Goal: Information Seeking & Learning: Learn about a topic

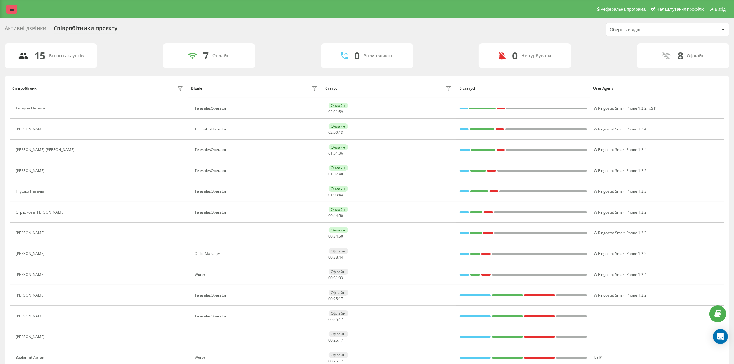
click at [14, 8] on link at bounding box center [11, 9] width 11 height 9
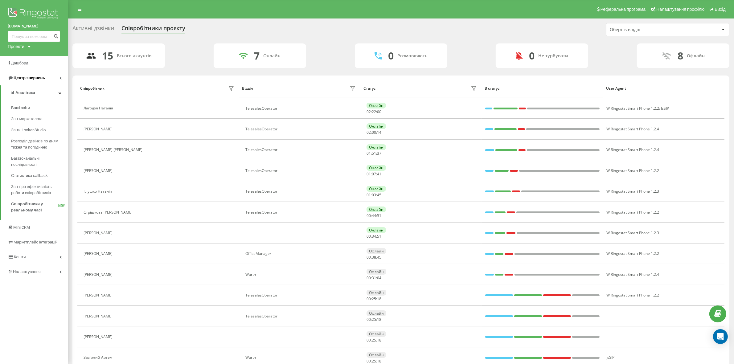
drag, startPoint x: 43, startPoint y: 78, endPoint x: 44, endPoint y: 82, distance: 3.7
click at [43, 78] on span "Центр звернень" at bounding box center [29, 78] width 31 height 5
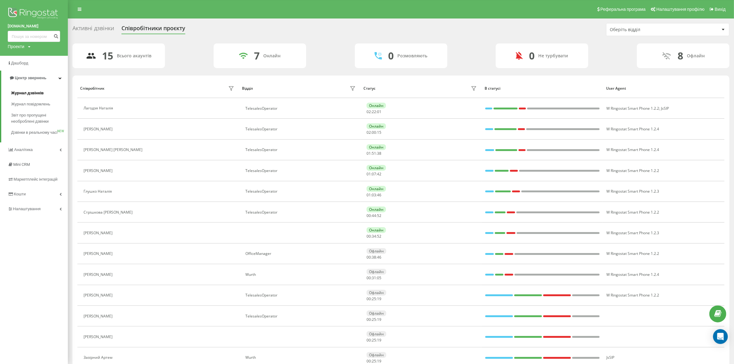
click at [38, 94] on span "Журнал дзвінків" at bounding box center [27, 93] width 33 height 6
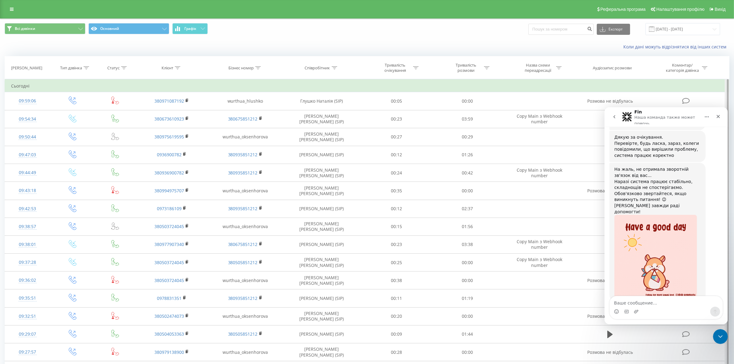
scroll to position [324, 0]
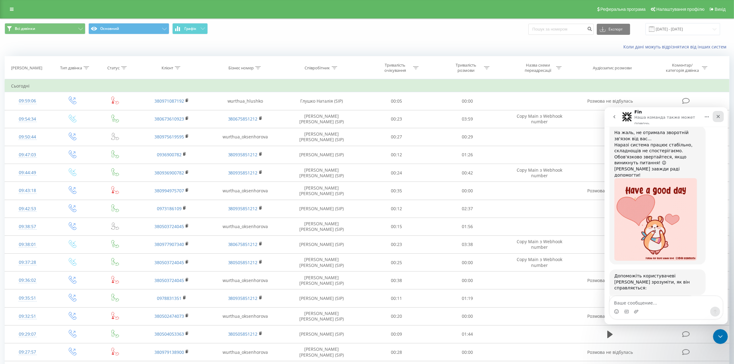
click at [721, 116] on div "Закрыть" at bounding box center [718, 116] width 11 height 11
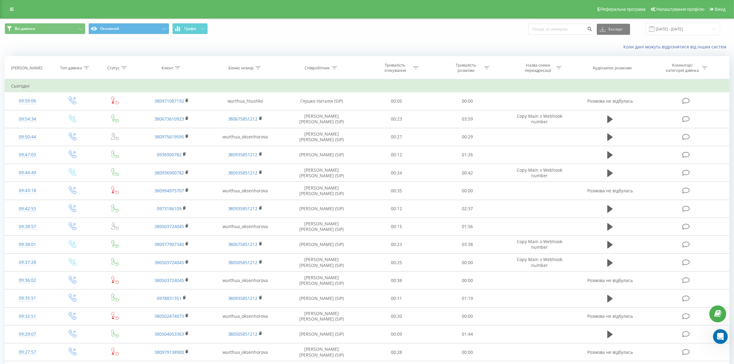
click at [685, 36] on div "Всі дзвінки Основний Графік Експорт .csv .xls .xlsx 22.07.2025 - 22.08.2025" at bounding box center [367, 29] width 734 height 21
click at [686, 31] on input "22.07.2025 - 22.08.2025" at bounding box center [683, 29] width 75 height 12
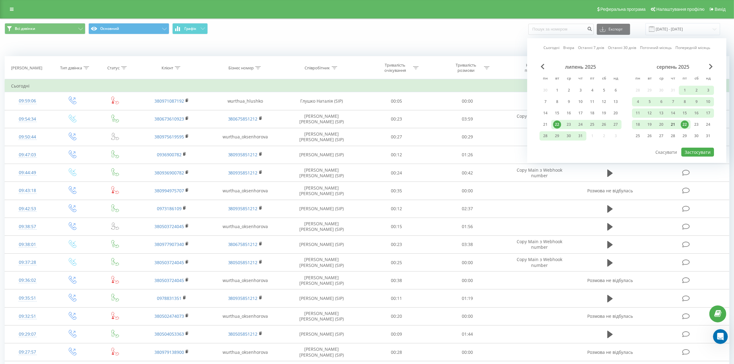
click at [673, 123] on div "21" at bounding box center [673, 125] width 8 height 8
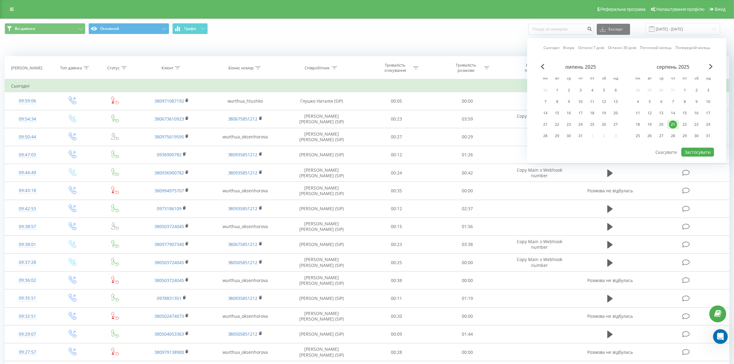
click at [673, 124] on div "21" at bounding box center [673, 125] width 8 height 8
click at [689, 154] on button "Застосувати" at bounding box center [698, 152] width 33 height 9
type input "21.08.2025 - 21.08.2025"
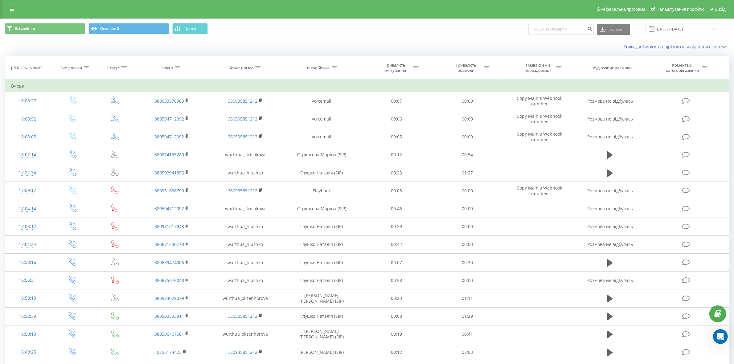
click at [483, 69] on div "Тривалість розмови" at bounding box center [470, 68] width 40 height 10
click at [475, 109] on input "text" at bounding box center [467, 112] width 54 height 11
click at [471, 102] on div "Дорівнює" at bounding box center [464, 97] width 45 height 9
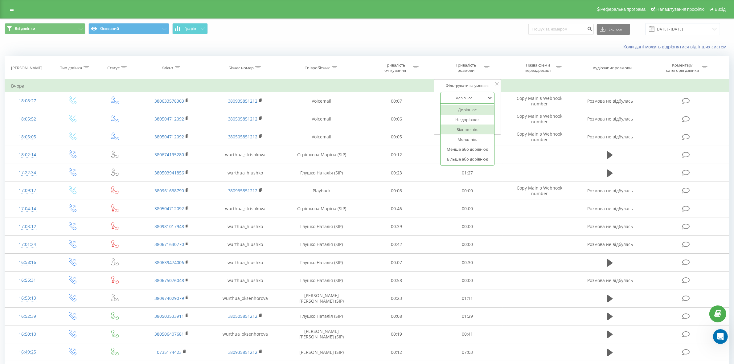
click at [476, 131] on div "Більше ніж" at bounding box center [468, 130] width 54 height 10
click at [474, 112] on input "text" at bounding box center [467, 112] width 54 height 11
type input "00.03"
click at [485, 127] on span "OK" at bounding box center [480, 124] width 17 height 10
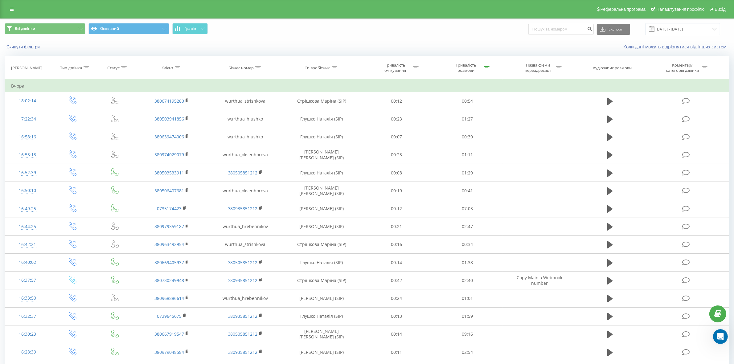
click at [336, 68] on icon at bounding box center [335, 67] width 6 height 3
click at [332, 110] on input "text" at bounding box center [322, 112] width 54 height 11
click at [341, 125] on span "OK" at bounding box center [334, 124] width 17 height 10
click at [335, 68] on icon at bounding box center [335, 67] width 6 height 3
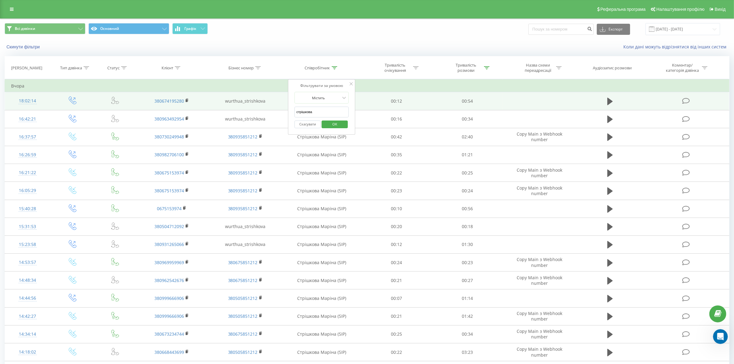
drag, startPoint x: 316, startPoint y: 112, endPoint x: 234, endPoint y: 107, distance: 81.9
click at [239, 107] on table "Фільтрувати за умовою Дорівнює Введіть значення Скасувати OK Фільтрувати за умо…" at bounding box center [367, 310] width 725 height 462
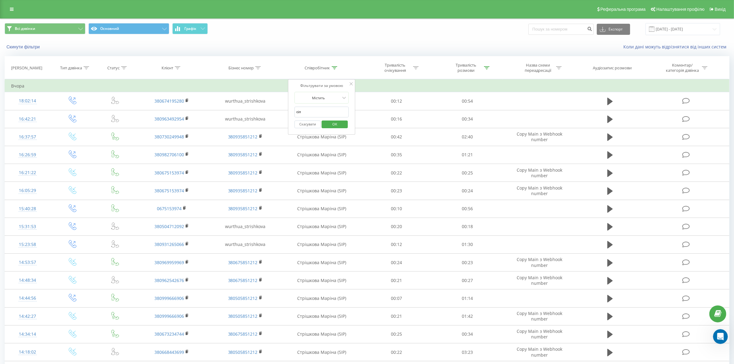
click at [343, 124] on button "OK" at bounding box center [335, 125] width 26 height 8
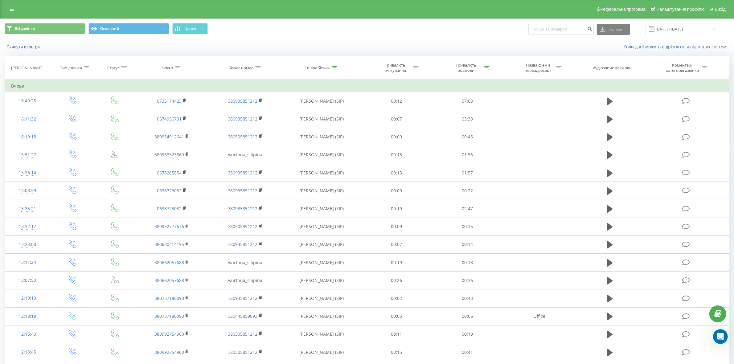
click at [334, 69] on icon at bounding box center [335, 67] width 6 height 3
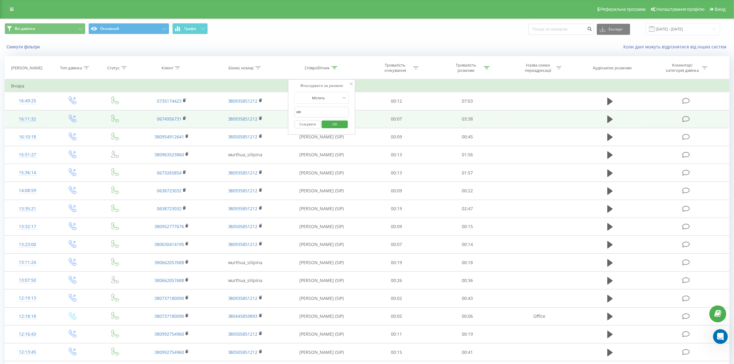
drag, startPoint x: 326, startPoint y: 113, endPoint x: 273, endPoint y: 112, distance: 53.1
click at [273, 112] on table "Фільтрувати за умовою Дорівнює Введіть значення Скасувати OK Фільтрувати за умо…" at bounding box center [367, 310] width 725 height 462
click button "OK" at bounding box center [335, 125] width 26 height 8
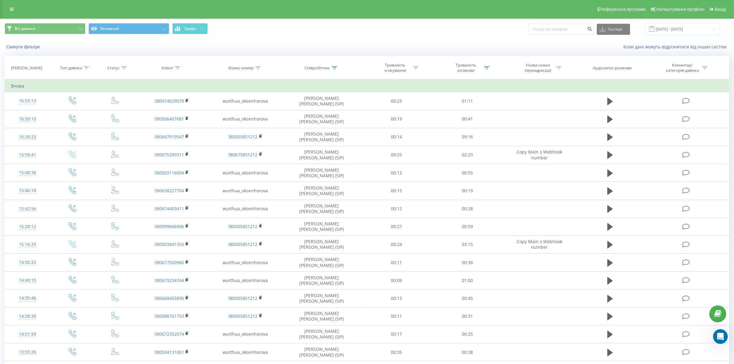
click at [336, 67] on icon at bounding box center [335, 67] width 6 height 3
click at [327, 113] on input "окс" at bounding box center [322, 112] width 54 height 11
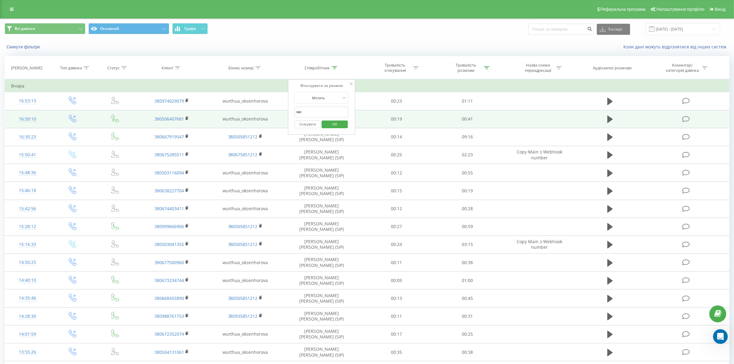
drag, startPoint x: 327, startPoint y: 113, endPoint x: 275, endPoint y: 112, distance: 51.5
click at [275, 112] on table "Фільтрувати за умовою Дорівнює Введіть значення Скасувати OK Фільтрувати за умо…" at bounding box center [367, 310] width 725 height 462
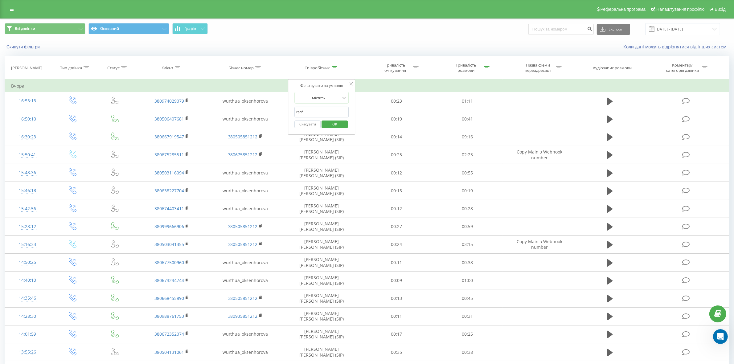
click at [335, 122] on span "OK" at bounding box center [334, 124] width 17 height 10
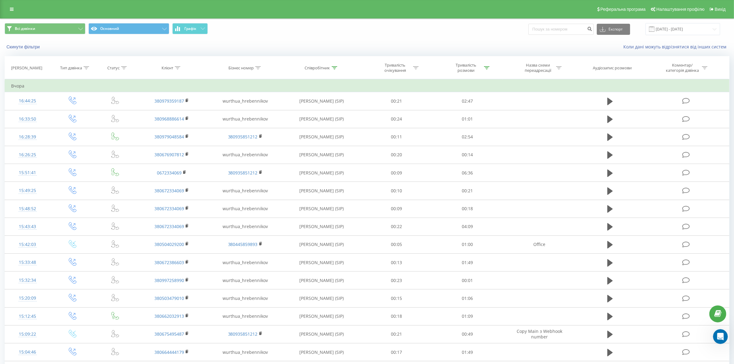
click at [336, 67] on icon at bounding box center [335, 67] width 6 height 3
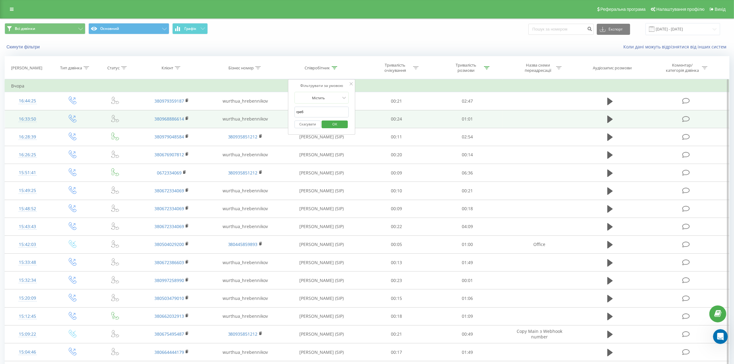
drag, startPoint x: 315, startPoint y: 115, endPoint x: 286, endPoint y: 114, distance: 28.4
click at [286, 114] on table "Фільтрувати за умовою Дорівнює Введіть значення Скасувати OK Фільтрувати за умо…" at bounding box center [367, 301] width 725 height 444
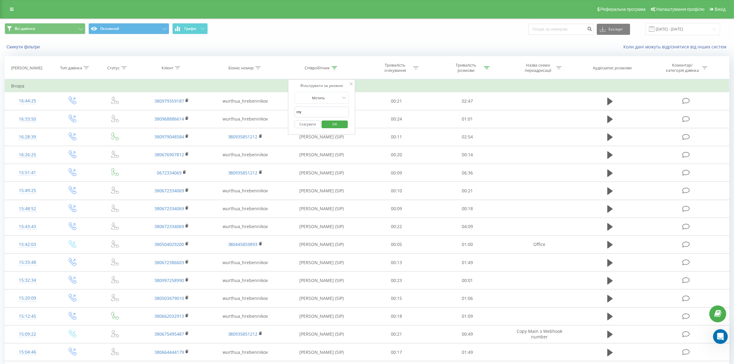
click at [333, 126] on span "OK" at bounding box center [334, 124] width 17 height 10
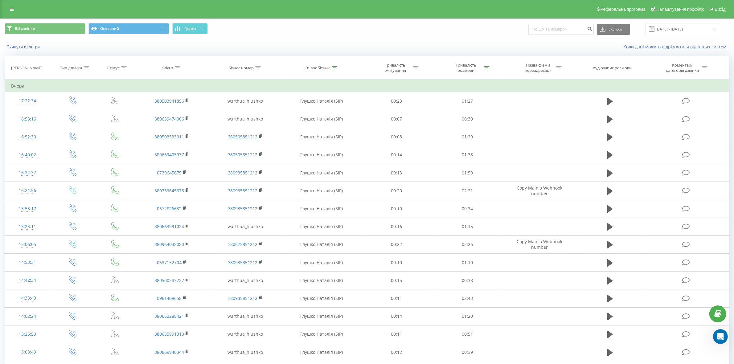
click at [333, 68] on icon at bounding box center [335, 67] width 6 height 3
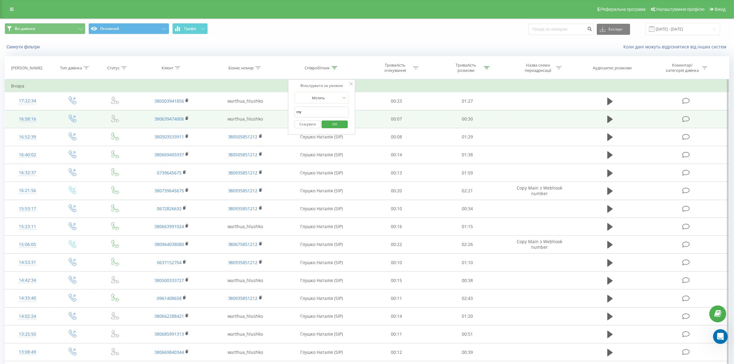
drag, startPoint x: 317, startPoint y: 108, endPoint x: 279, endPoint y: 110, distance: 38.0
click at [288, 110] on div "Фільтрувати за умовою Містить глу Скасувати OK" at bounding box center [321, 107] width 67 height 56
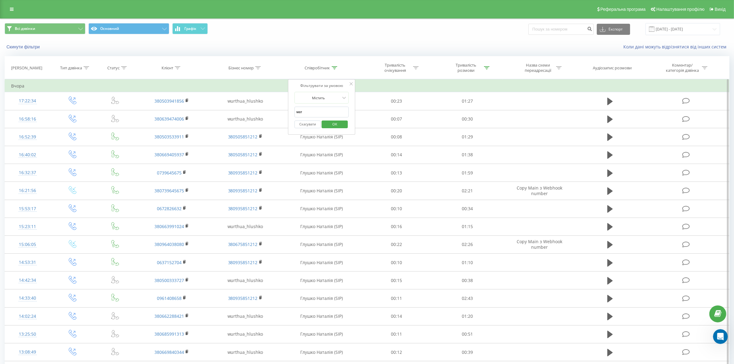
type input "матві"
click at [335, 123] on span "OK" at bounding box center [334, 124] width 17 height 10
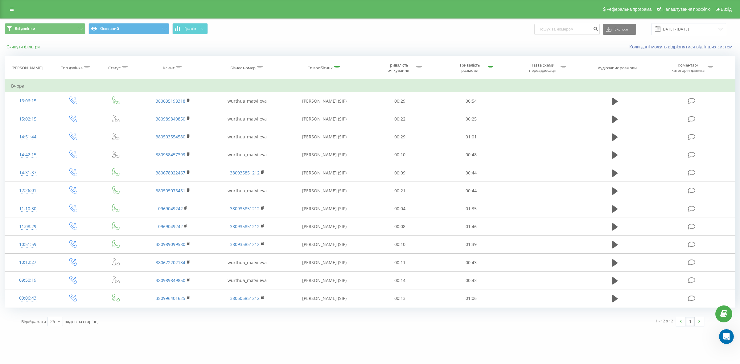
click at [30, 46] on button "Скинути фільтри" at bounding box center [24, 47] width 38 height 6
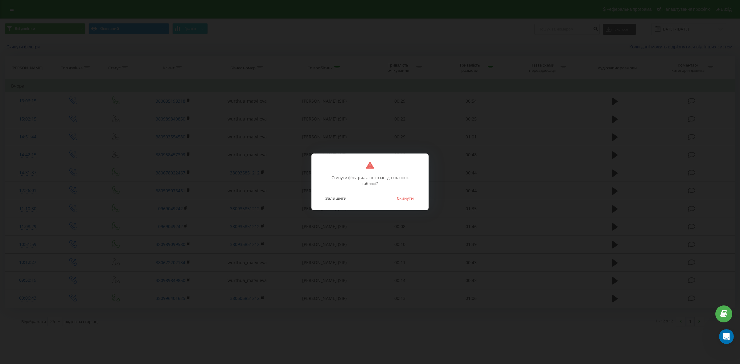
click at [397, 198] on button "Скинути" at bounding box center [405, 198] width 23 height 8
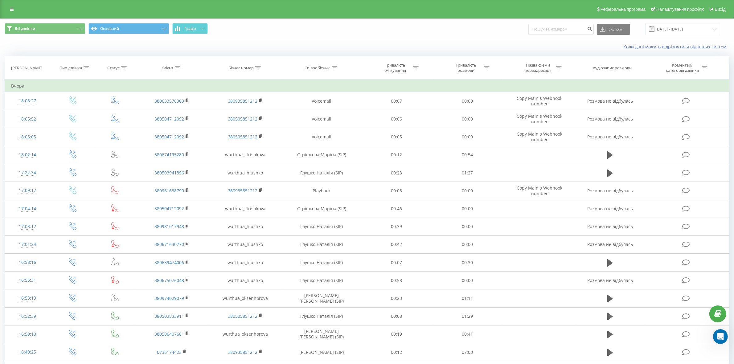
click at [89, 66] on icon at bounding box center [87, 67] width 6 height 3
click at [84, 110] on div "Введіть значення" at bounding box center [69, 112] width 44 height 5
click at [80, 129] on div "Вхідний" at bounding box center [73, 125] width 54 height 10
click at [82, 126] on span "OK" at bounding box center [85, 125] width 17 height 10
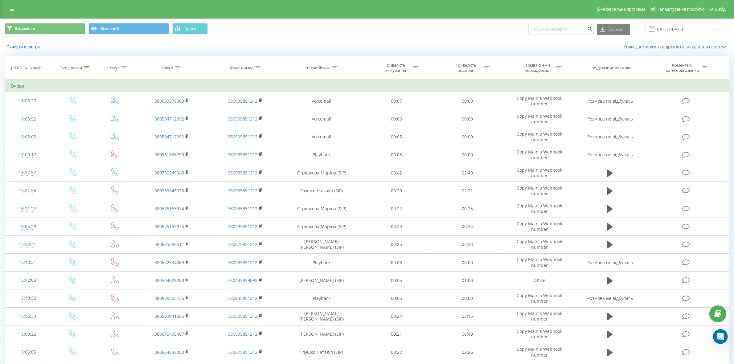
click at [558, 67] on icon at bounding box center [559, 67] width 6 height 3
click at [545, 109] on input "text" at bounding box center [540, 112] width 54 height 11
type input "mai"
click at [552, 124] on span "OK" at bounding box center [552, 124] width 17 height 10
click at [124, 67] on icon at bounding box center [124, 67] width 6 height 3
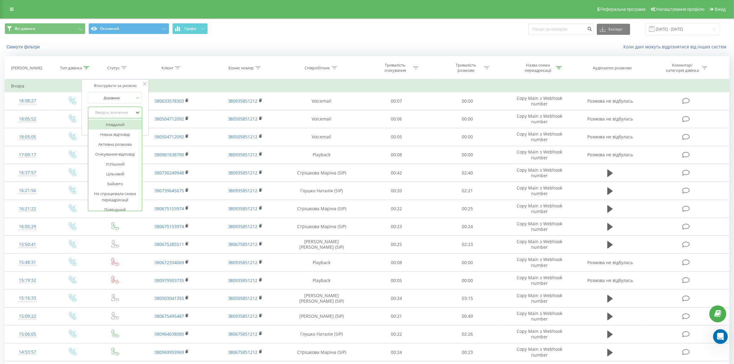
click at [124, 112] on div "Введіть значення" at bounding box center [112, 112] width 44 height 5
click at [123, 133] on div "Немає відповіді" at bounding box center [116, 135] width 54 height 10
click at [126, 126] on span "OK" at bounding box center [128, 125] width 17 height 10
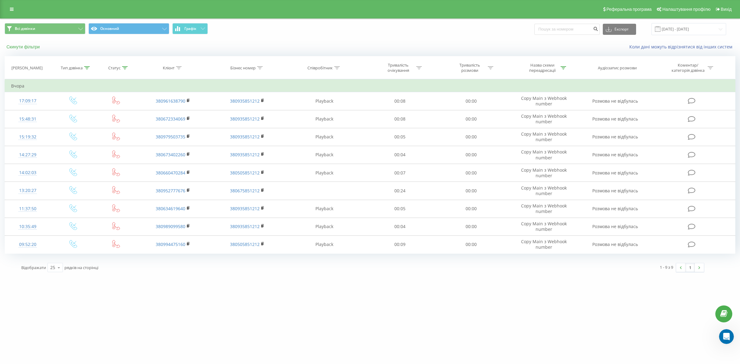
click at [32, 45] on button "Скинути фільтри" at bounding box center [24, 47] width 38 height 6
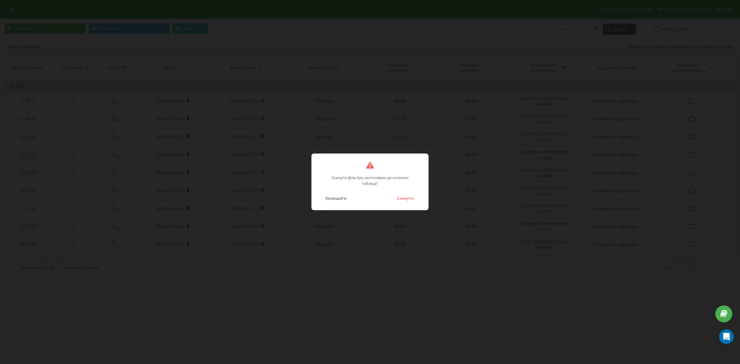
click at [402, 196] on button "Скинути" at bounding box center [405, 198] width 23 height 8
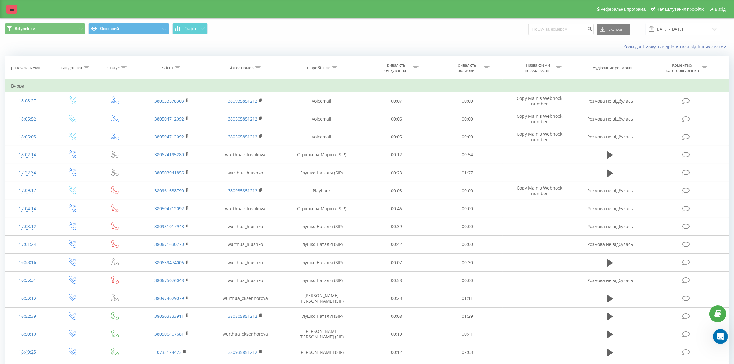
click at [11, 5] on link at bounding box center [11, 9] width 11 height 9
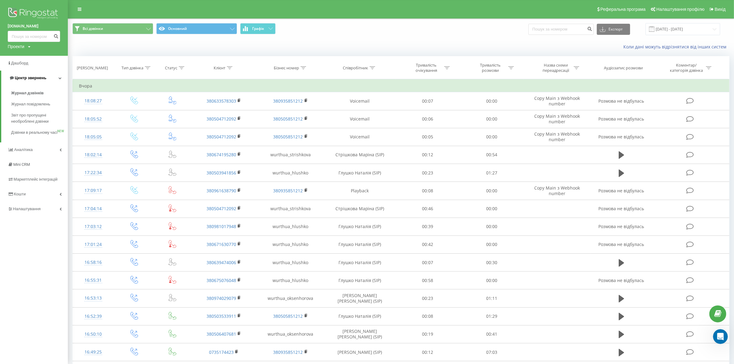
click at [60, 79] on icon at bounding box center [60, 77] width 3 height 3
click at [60, 79] on icon at bounding box center [61, 77] width 2 height 3
click at [59, 157] on link "Аналiтика" at bounding box center [34, 149] width 68 height 15
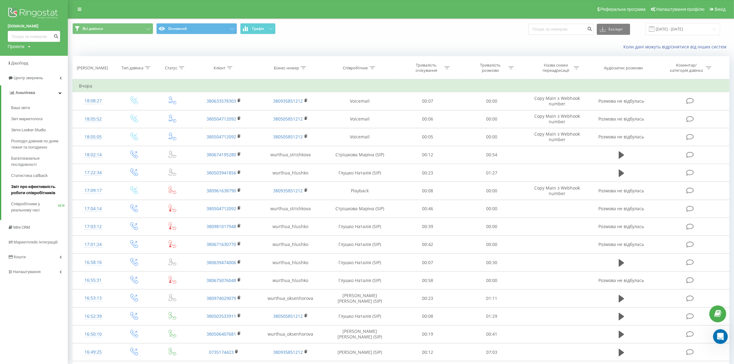
click at [29, 191] on span "Звіт про ефективність роботи співробітників" at bounding box center [38, 190] width 54 height 12
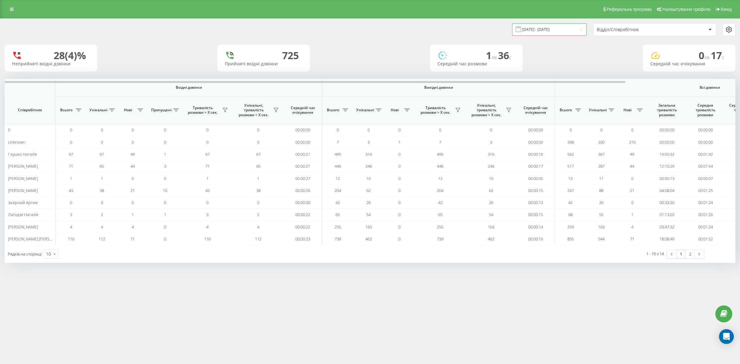
click at [560, 35] on input "22.07.2025 - 22.08.2025" at bounding box center [549, 29] width 75 height 12
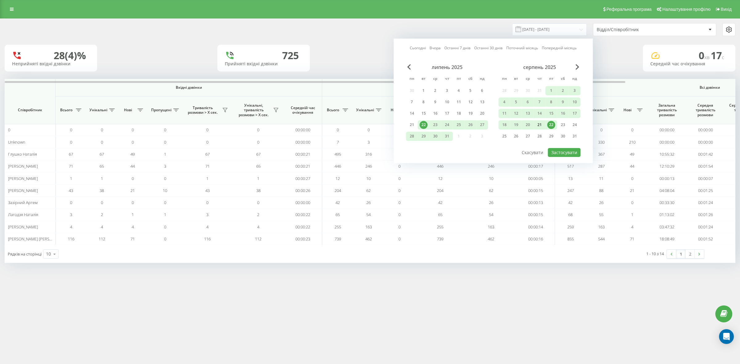
click at [540, 123] on div "21" at bounding box center [540, 125] width 8 height 8
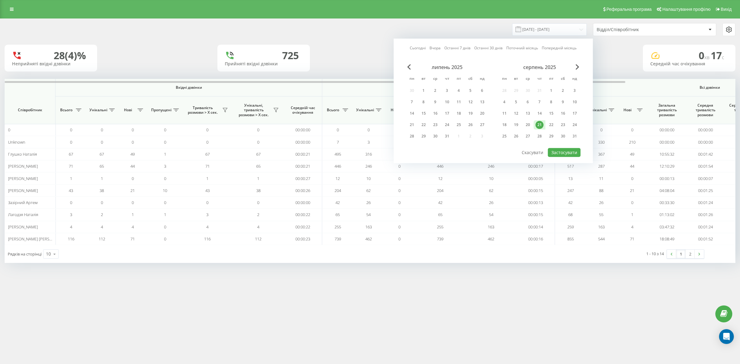
click at [540, 123] on div "21" at bounding box center [540, 125] width 8 height 8
click at [558, 153] on button "Застосувати" at bounding box center [564, 152] width 33 height 9
type input "21.08.2025 - 21.08.2025"
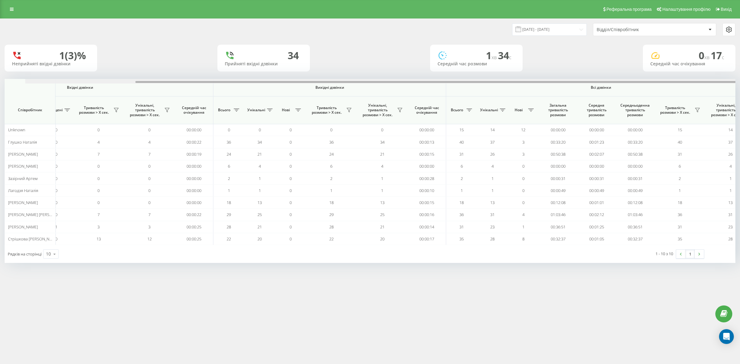
scroll to position [0, 130]
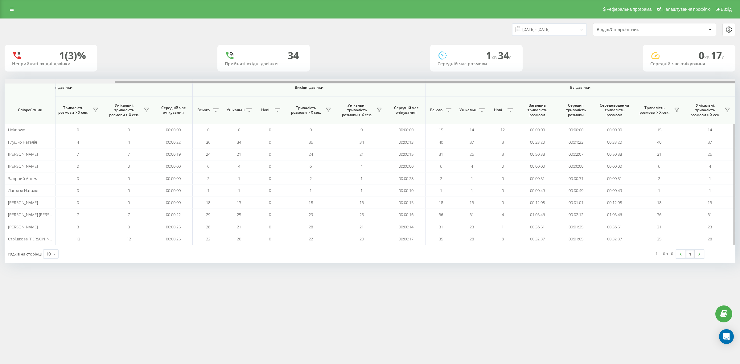
drag, startPoint x: 552, startPoint y: 82, endPoint x: 721, endPoint y: 80, distance: 169.0
click at [721, 80] on div at bounding box center [370, 81] width 731 height 5
click at [55, 258] on icon at bounding box center [54, 254] width 9 height 12
click at [52, 231] on div "25" at bounding box center [50, 227] width 15 height 9
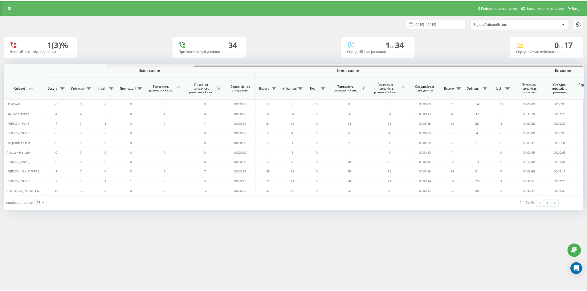
scroll to position [0, 130]
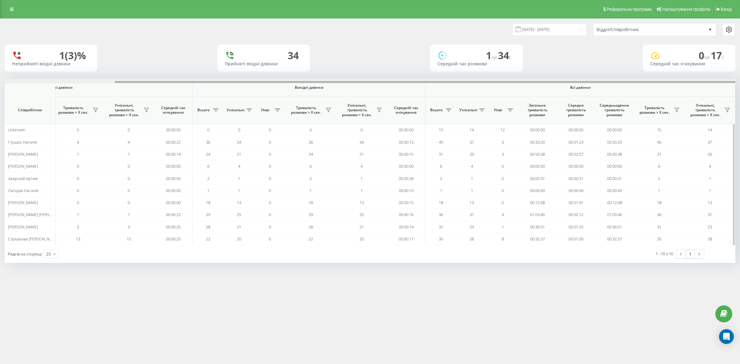
drag, startPoint x: 610, startPoint y: 82, endPoint x: 649, endPoint y: 81, distance: 39.8
click at [649, 81] on div at bounding box center [370, 81] width 731 height 5
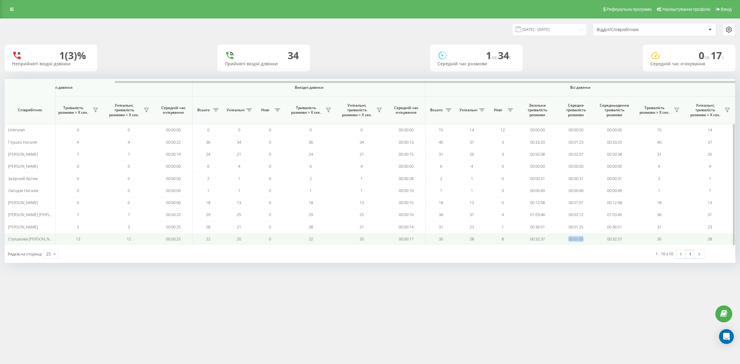
drag, startPoint x: 587, startPoint y: 242, endPoint x: 576, endPoint y: 241, distance: 11.8
click at [565, 241] on td "00:01:05" at bounding box center [576, 239] width 39 height 12
copy td "00:01:05"
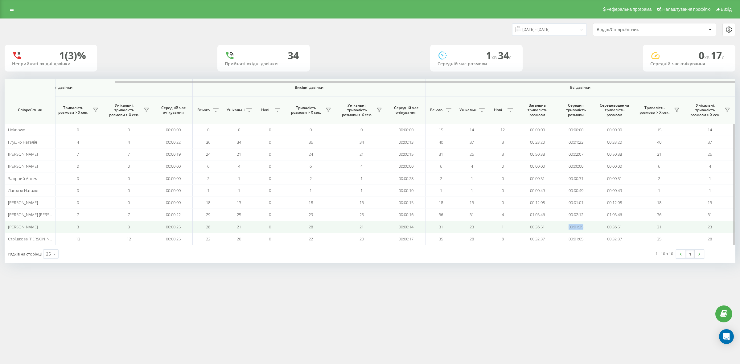
drag, startPoint x: 590, startPoint y: 230, endPoint x: 575, endPoint y: 229, distance: 14.5
click at [568, 230] on td "00:01:25" at bounding box center [576, 227] width 39 height 12
copy td "00:01:25"
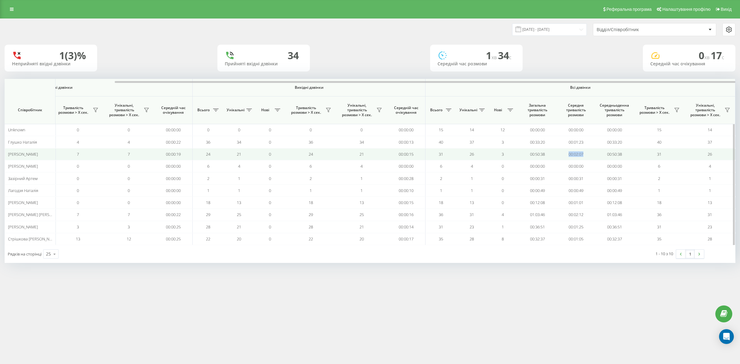
drag, startPoint x: 588, startPoint y: 157, endPoint x: 564, endPoint y: 156, distance: 24.1
click at [564, 156] on td "00:02:07" at bounding box center [576, 154] width 39 height 12
copy td "00:02:07"
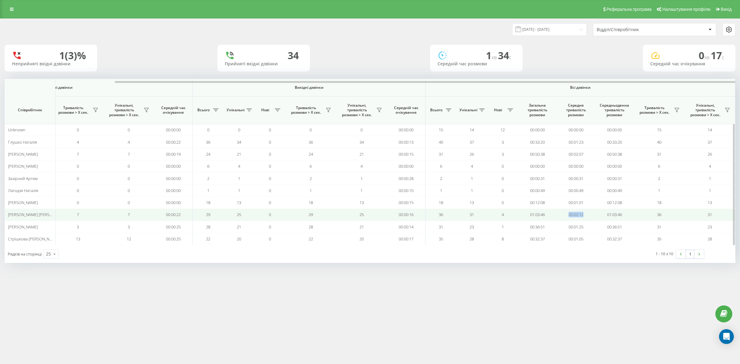
drag, startPoint x: 592, startPoint y: 216, endPoint x: 576, endPoint y: 217, distance: 16.7
click at [563, 216] on td "00:02:12" at bounding box center [576, 215] width 39 height 12
copy td "00:02:12"
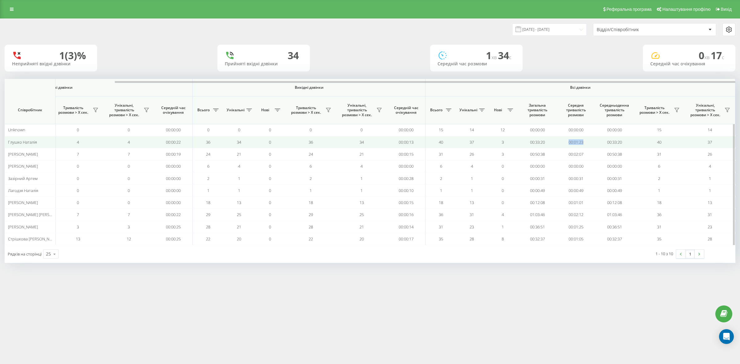
drag, startPoint x: 587, startPoint y: 143, endPoint x: 565, endPoint y: 142, distance: 22.8
click at [565, 142] on td "00:01:23" at bounding box center [576, 142] width 39 height 12
copy td "00:01:23"
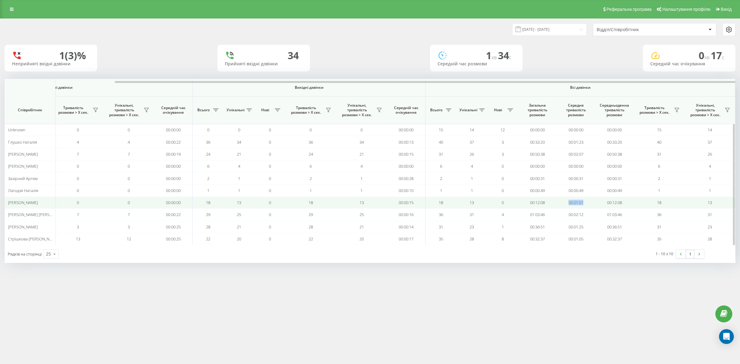
drag, startPoint x: 587, startPoint y: 204, endPoint x: 563, endPoint y: 204, distance: 24.7
click at [563, 204] on td "00:01:01" at bounding box center [576, 203] width 39 height 12
copy td "00:01:01"
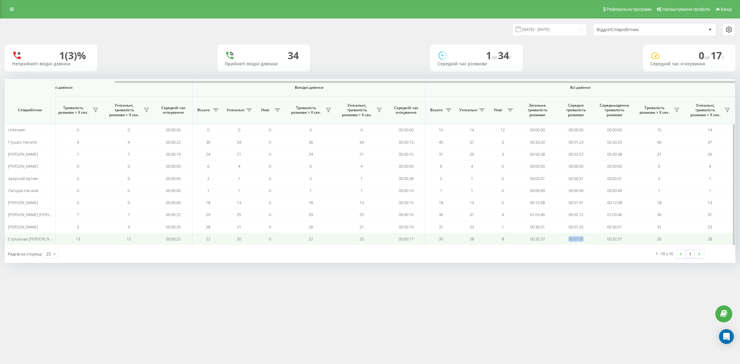
drag, startPoint x: 590, startPoint y: 242, endPoint x: 562, endPoint y: 243, distance: 28.1
click at [562, 243] on td "00:01:05" at bounding box center [576, 239] width 39 height 12
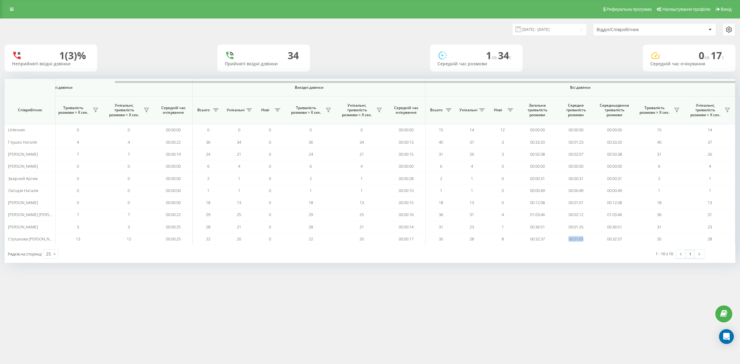
copy td "00:01:05"
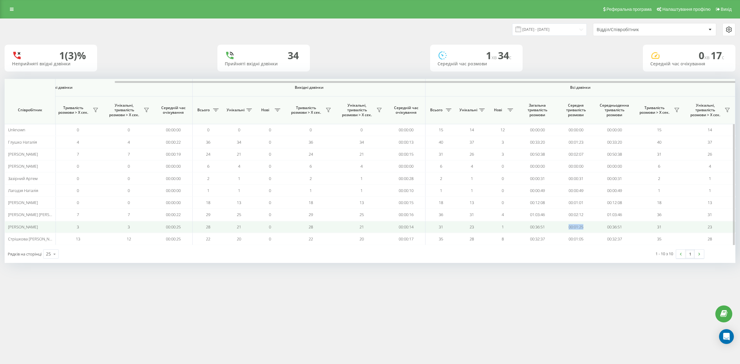
drag, startPoint x: 584, startPoint y: 229, endPoint x: 561, endPoint y: 229, distance: 23.1
click at [561, 229] on td "00:01:25" at bounding box center [576, 227] width 39 height 12
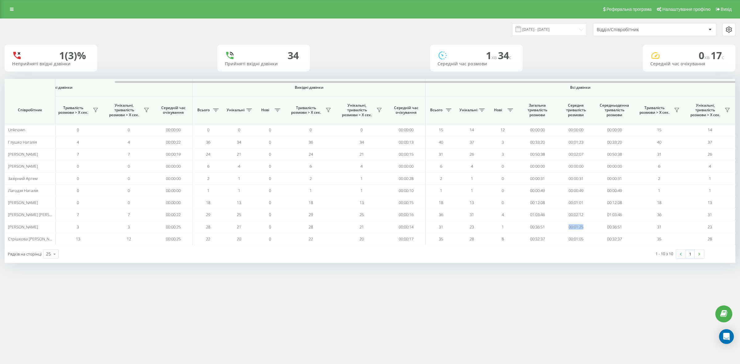
copy td "00:01:25"
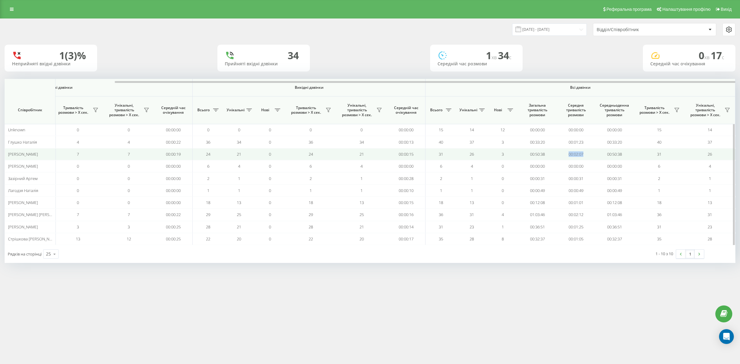
drag, startPoint x: 571, startPoint y: 157, endPoint x: 564, endPoint y: 156, distance: 7.7
click at [564, 156] on td "00:02:07" at bounding box center [576, 154] width 39 height 12
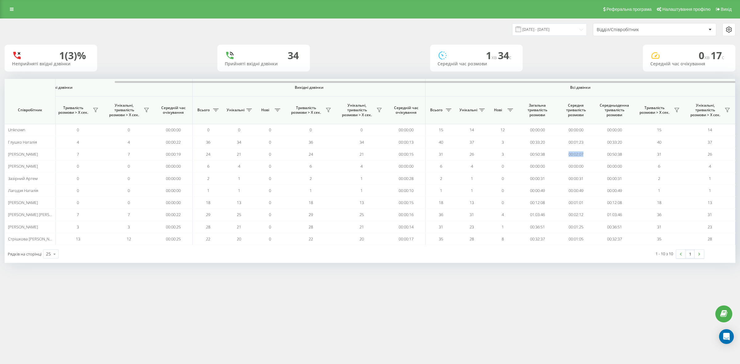
copy td "00:02:07"
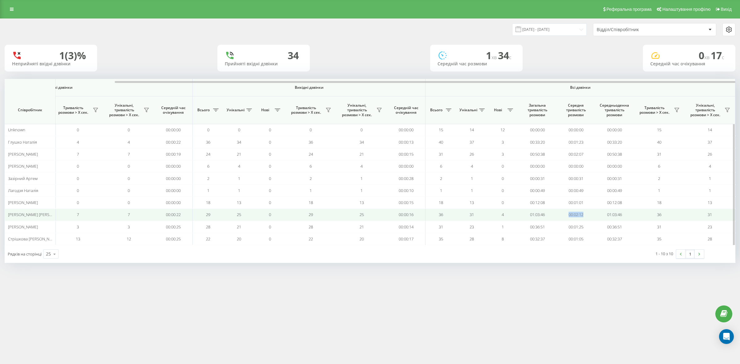
drag, startPoint x: 589, startPoint y: 217, endPoint x: 555, endPoint y: 217, distance: 34.2
click at [555, 217] on tr "Оксенгорова Людмила 7 7 4 0 7 7 00:00:22 29 25 0 29 25 00:00:16 36 31 4 01:03:4…" at bounding box center [305, 215] width 860 height 12
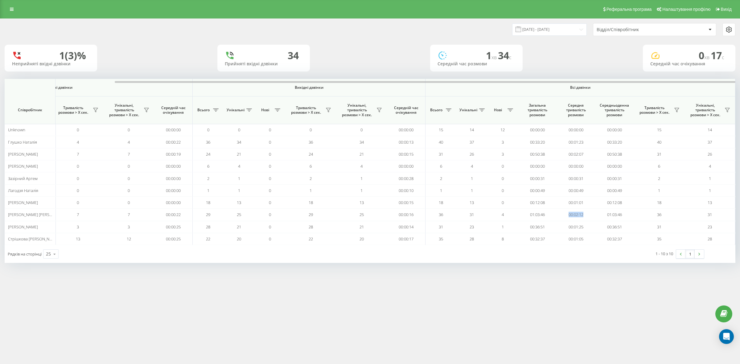
copy tr "00:02:12"
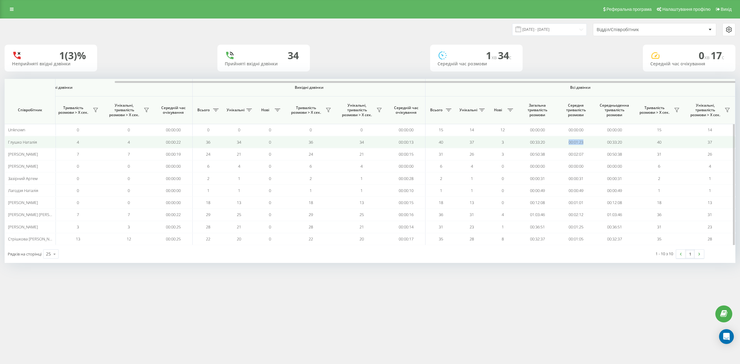
drag, startPoint x: 585, startPoint y: 142, endPoint x: 558, endPoint y: 144, distance: 26.9
click at [558, 144] on td "00:01:23" at bounding box center [576, 142] width 39 height 12
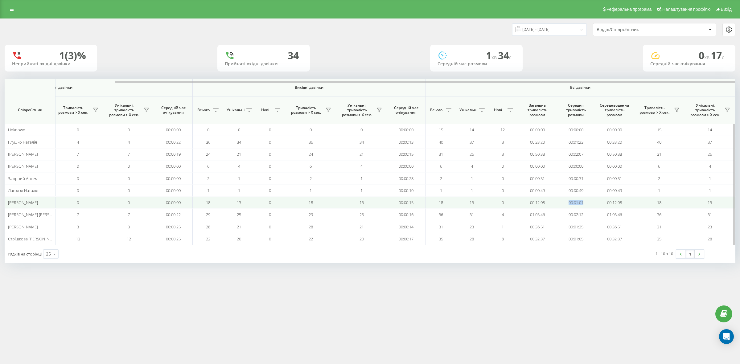
drag, startPoint x: 587, startPoint y: 204, endPoint x: 564, endPoint y: 203, distance: 23.1
click at [564, 203] on td "00:01:01" at bounding box center [576, 203] width 39 height 12
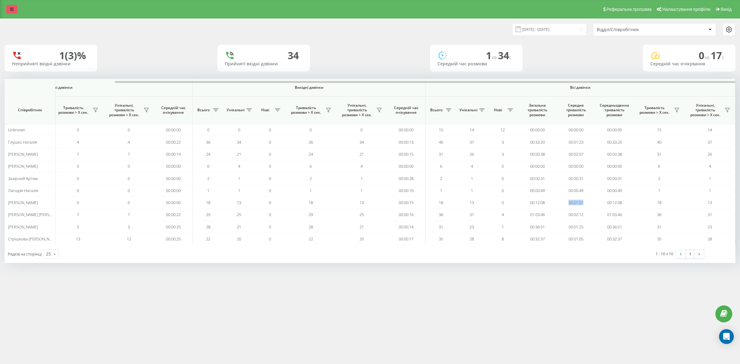
click at [12, 11] on icon at bounding box center [12, 9] width 4 height 4
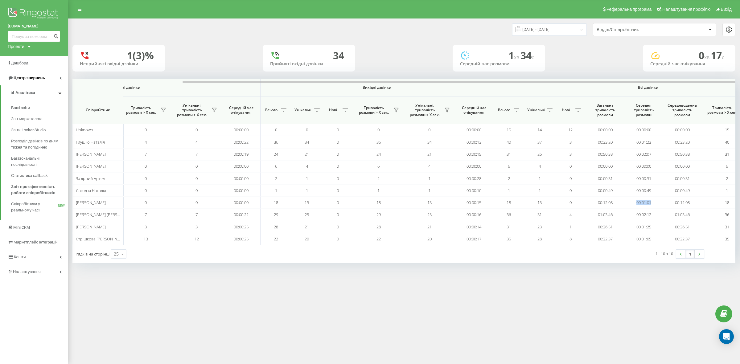
click at [61, 77] on icon at bounding box center [61, 77] width 2 height 3
click at [45, 93] on link "Журнал дзвінків" at bounding box center [39, 93] width 57 height 11
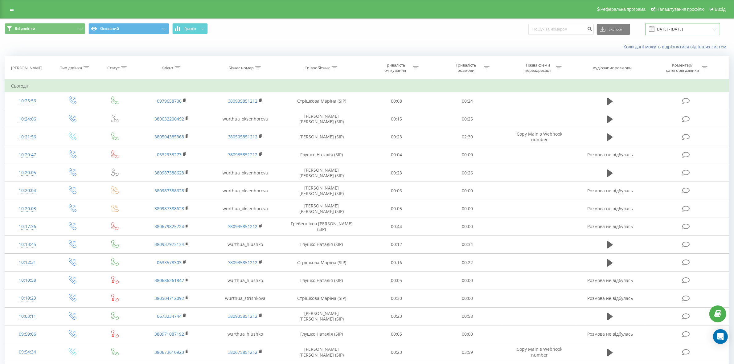
click at [672, 29] on input "22.07.2025 - 22.08.2025" at bounding box center [683, 29] width 75 height 12
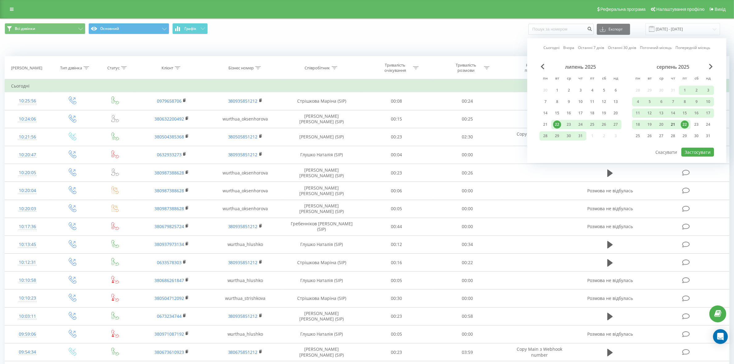
click at [678, 124] on div "21" at bounding box center [673, 124] width 12 height 9
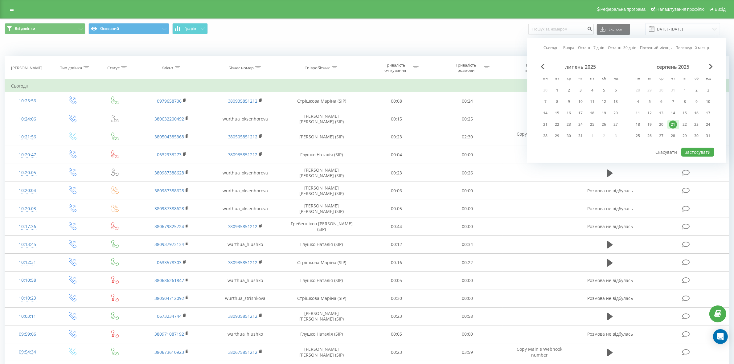
click at [677, 124] on div "21" at bounding box center [673, 125] width 8 height 8
click at [696, 153] on button "Застосувати" at bounding box center [698, 152] width 33 height 9
type input "21.08.2025 - 21.08.2025"
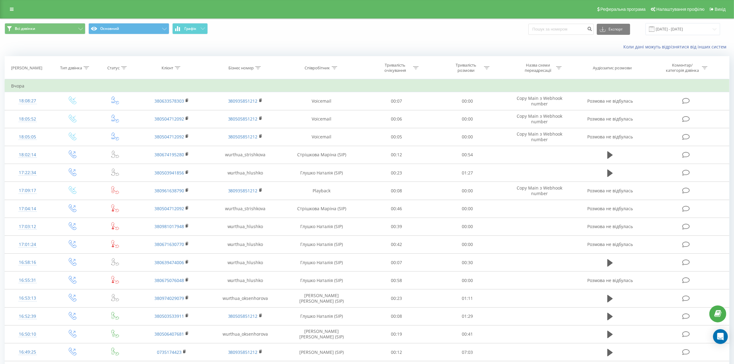
click at [559, 72] on div "Назва схеми переадресації" at bounding box center [542, 68] width 40 height 10
click at [517, 113] on input "text" at bounding box center [540, 112] width 54 height 11
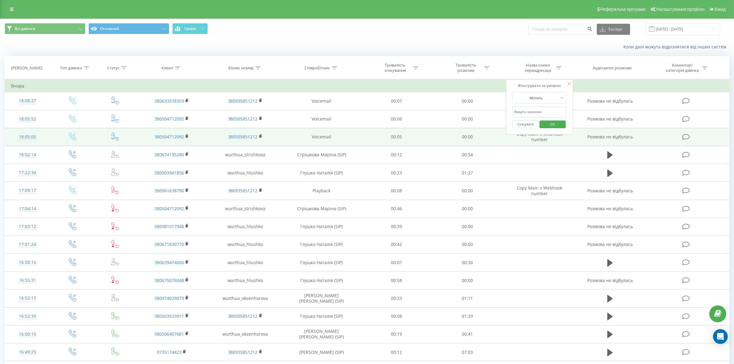
type input "mai"
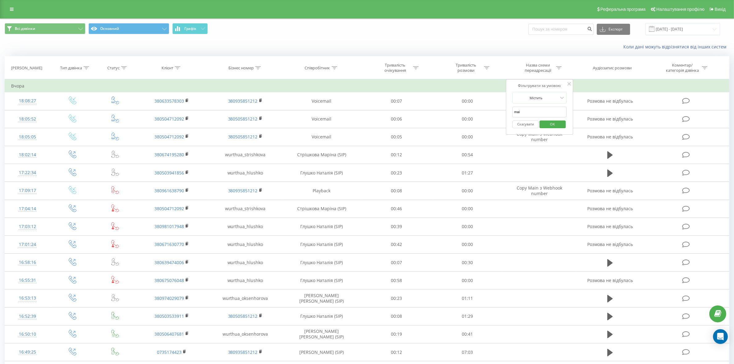
click at [555, 117] on input "mai" at bounding box center [540, 112] width 54 height 11
click at [569, 104] on div "Фільтрувати за умовою Містить mai Скасувати OK" at bounding box center [539, 107] width 67 height 56
click at [563, 125] on button "OK" at bounding box center [553, 125] width 26 height 8
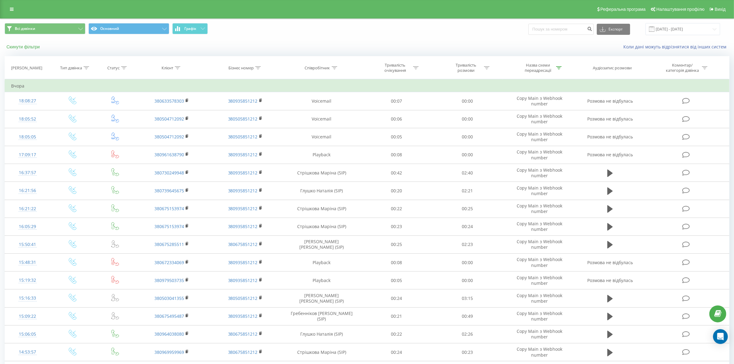
click at [19, 49] on button "Скинути фільтри" at bounding box center [24, 47] width 38 height 6
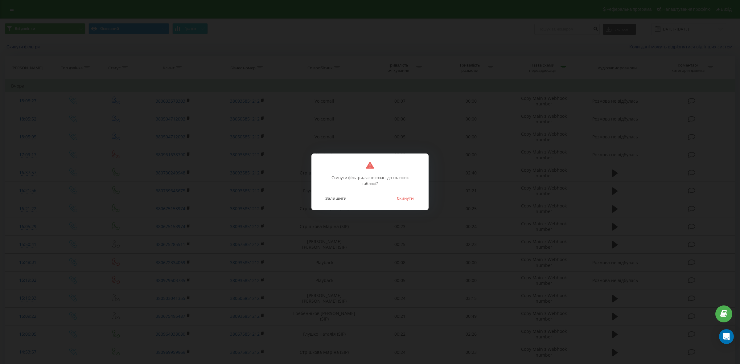
click at [412, 196] on button "Скинути" at bounding box center [405, 198] width 23 height 8
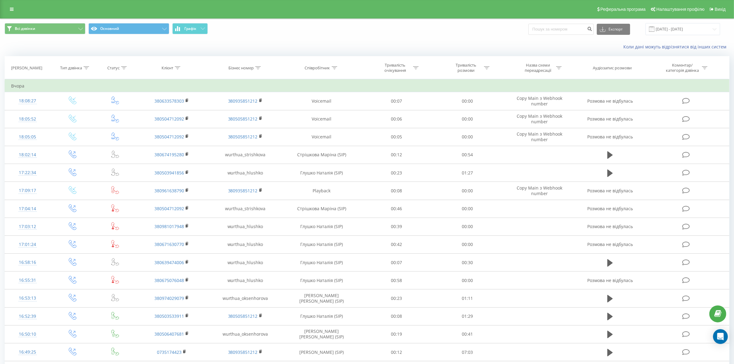
drag, startPoint x: 488, startPoint y: 70, endPoint x: 486, endPoint y: 73, distance: 4.1
click at [488, 70] on div at bounding box center [487, 67] width 6 height 5
drag, startPoint x: 477, startPoint y: 96, endPoint x: 476, endPoint y: 99, distance: 3.4
click at [477, 98] on div at bounding box center [464, 98] width 44 height 6
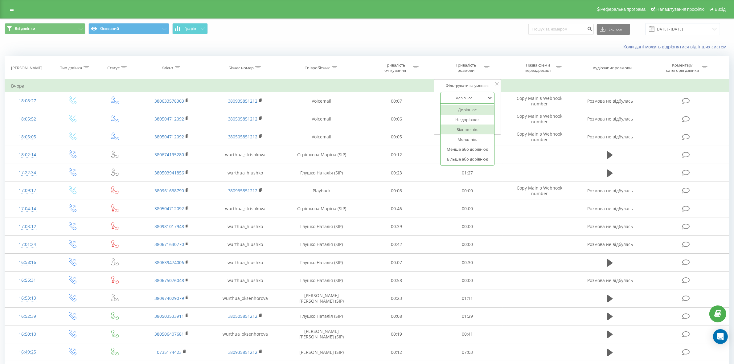
click at [469, 130] on div "Більше ніж" at bounding box center [468, 130] width 54 height 10
click at [470, 115] on input "text" at bounding box center [467, 112] width 54 height 11
type input "00.03"
click at [477, 124] on span "OK" at bounding box center [480, 124] width 17 height 10
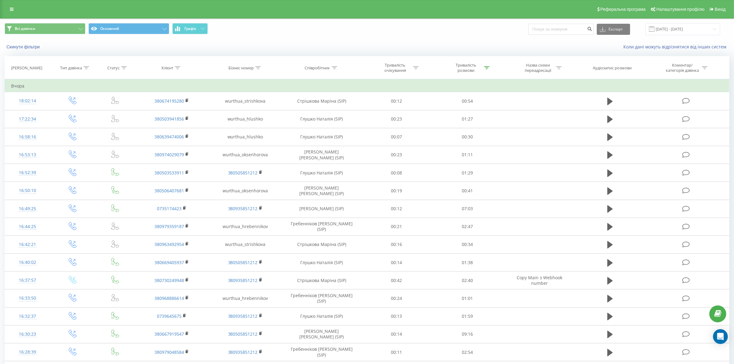
click at [336, 67] on icon at bounding box center [335, 67] width 6 height 3
click at [325, 110] on input "text" at bounding box center [322, 112] width 54 height 11
click at [338, 126] on span "OK" at bounding box center [334, 124] width 17 height 10
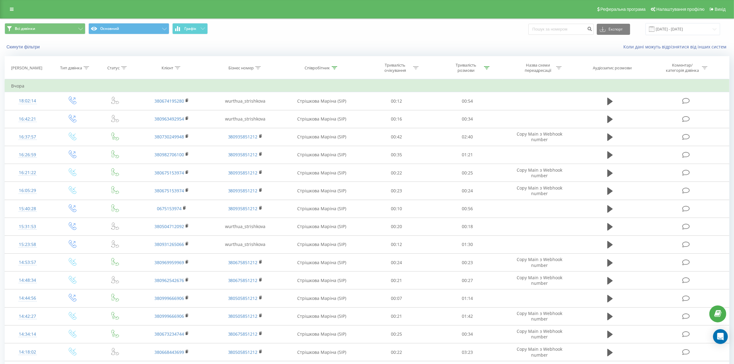
click at [331, 67] on div "Співробітник" at bounding box center [321, 67] width 32 height 5
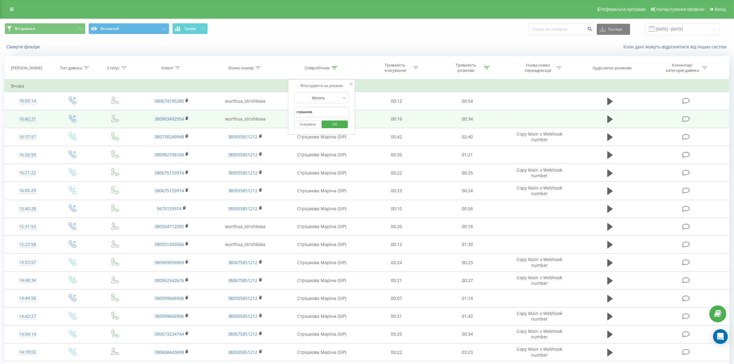
drag, startPoint x: 270, startPoint y: 114, endPoint x: 265, endPoint y: 113, distance: 5.3
click at [265, 113] on table "Фільтрувати за умовою Дорівнює Введіть значення Скасувати OK Фільтрувати за умо…" at bounding box center [367, 310] width 725 height 462
click button "OK" at bounding box center [335, 125] width 26 height 8
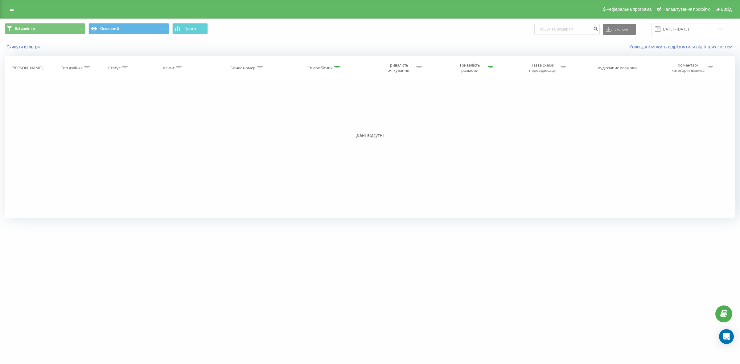
click at [336, 68] on icon at bounding box center [337, 67] width 6 height 3
drag, startPoint x: 322, startPoint y: 109, endPoint x: 270, endPoint y: 110, distance: 51.8
click at [270, 110] on div "Фільтрувати за умовою Дорівнює Введіть значення Скасувати OK Фільтрувати за умо…" at bounding box center [370, 148] width 731 height 139
click button "OK" at bounding box center [337, 125] width 26 height 8
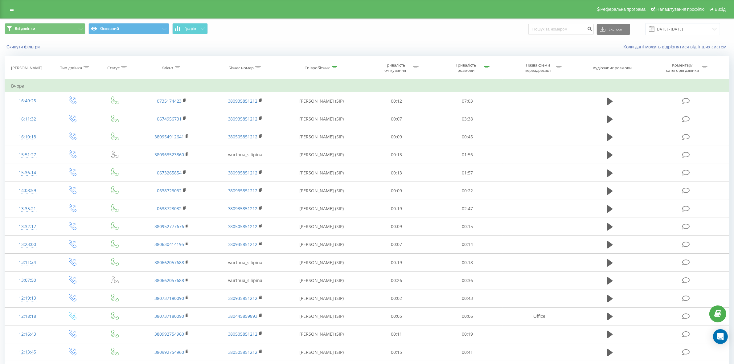
click at [332, 67] on icon at bounding box center [335, 67] width 6 height 3
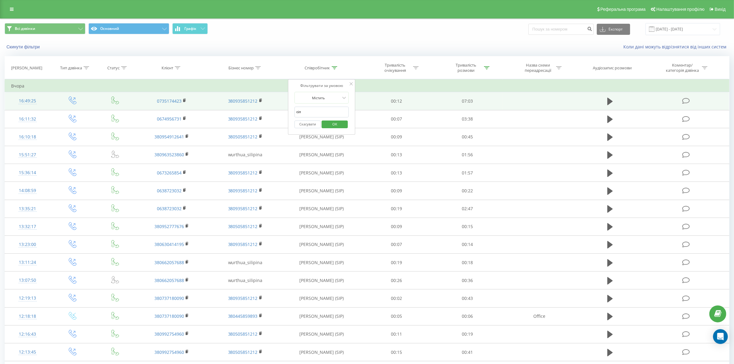
drag, startPoint x: 308, startPoint y: 112, endPoint x: 275, endPoint y: 110, distance: 33.1
click at [275, 110] on table "Фільтрувати за умовою Дорівнює Введіть значення Скасувати OK Фільтрувати за умо…" at bounding box center [367, 310] width 725 height 462
type input "окс"
click button "OK" at bounding box center [335, 125] width 26 height 8
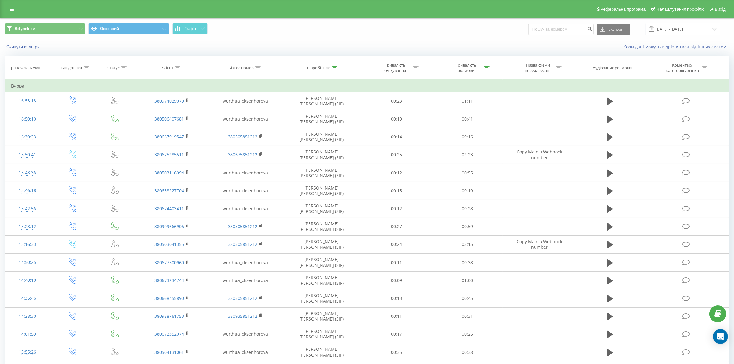
click at [334, 65] on div at bounding box center [335, 67] width 6 height 5
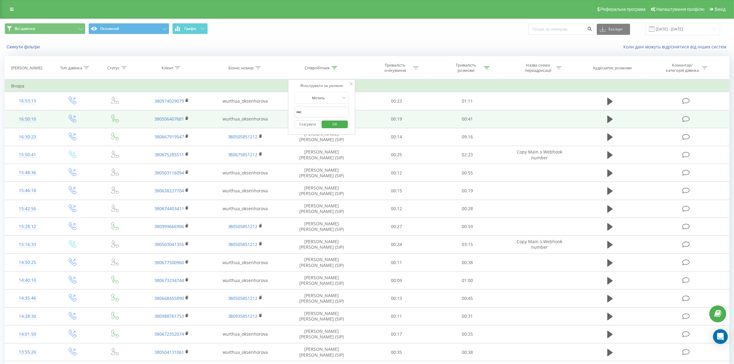
drag, startPoint x: 321, startPoint y: 109, endPoint x: 259, endPoint y: 110, distance: 62.0
click at [259, 110] on table "Фільтрувати за умовою Дорівнює Введіть значення Скасувати OK Фільтрувати за умо…" at bounding box center [367, 310] width 725 height 462
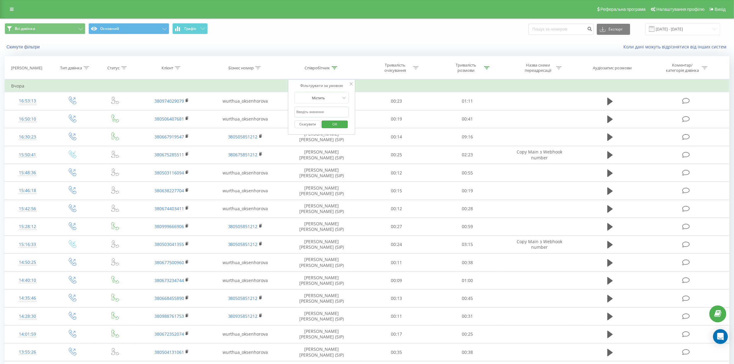
click at [315, 114] on input "text" at bounding box center [322, 112] width 54 height 11
click at [318, 115] on input "text" at bounding box center [322, 112] width 54 height 11
click button "OK" at bounding box center [335, 125] width 26 height 8
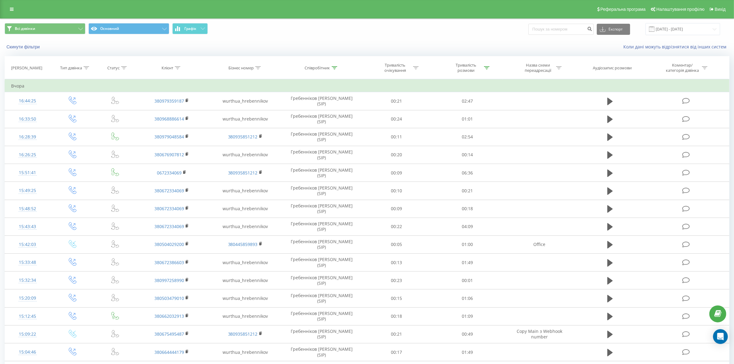
click at [334, 70] on div at bounding box center [335, 67] width 6 height 5
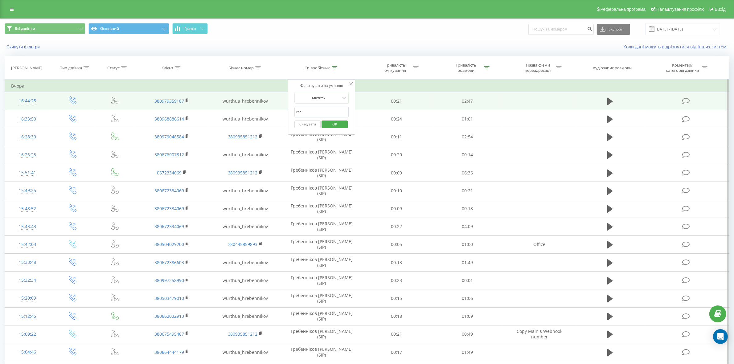
drag, startPoint x: 335, startPoint y: 110, endPoint x: 244, endPoint y: 107, distance: 90.4
click at [244, 107] on table "Фільтрувати за умовою Дорівнює Введіть значення Скасувати OK Фільтрувати за умо…" at bounding box center [367, 301] width 725 height 444
click button "OK" at bounding box center [335, 125] width 26 height 8
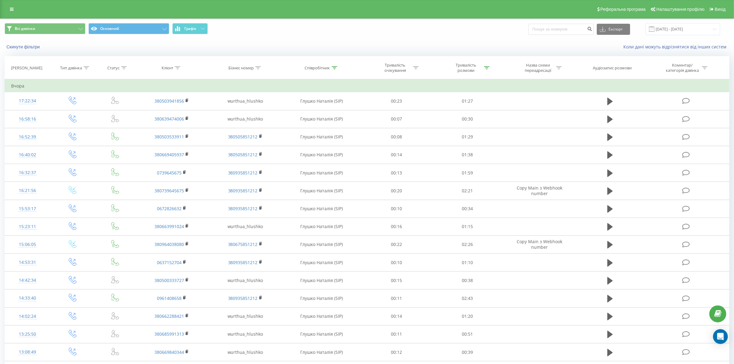
click at [335, 69] on icon at bounding box center [335, 67] width 6 height 3
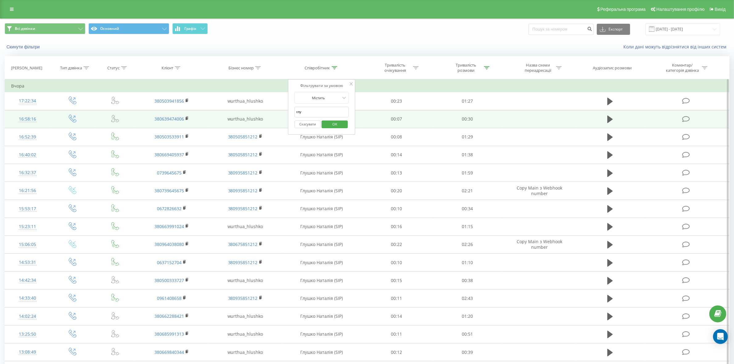
drag, startPoint x: 320, startPoint y: 109, endPoint x: 277, endPoint y: 110, distance: 43.5
click at [277, 110] on table "Фільтрувати за умовою Дорівнює Введіть значення Скасувати OK Фільтрувати за умо…" at bounding box center [367, 301] width 725 height 444
type input "и"
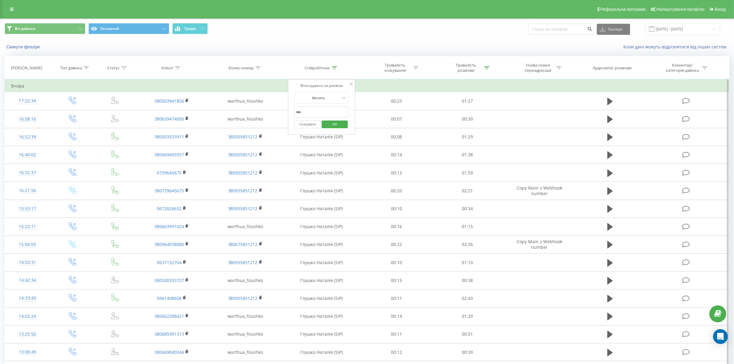
type input "матві"
click at [340, 128] on span "OK" at bounding box center [334, 124] width 17 height 10
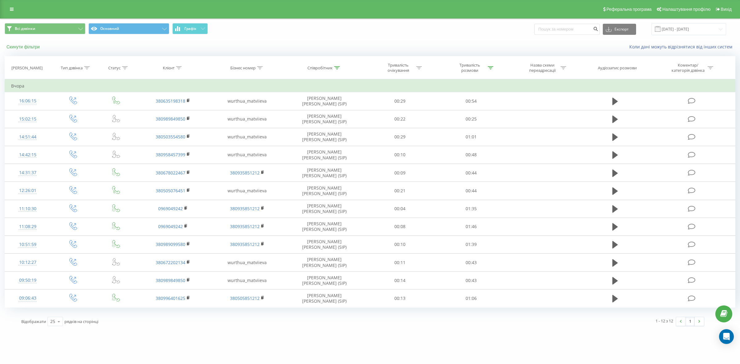
click at [28, 49] on button "Скинути фільтри" at bounding box center [24, 47] width 38 height 6
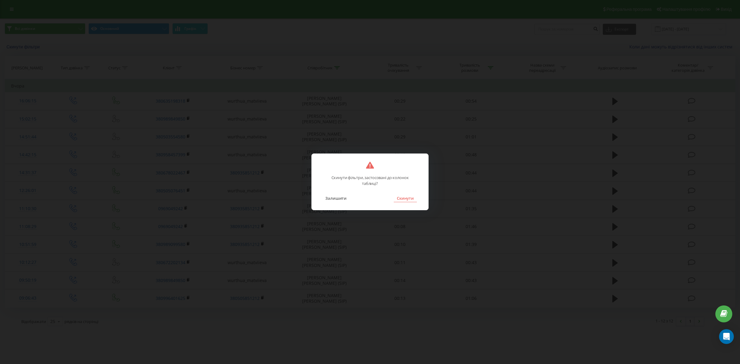
click at [409, 200] on button "Скинути" at bounding box center [405, 198] width 23 height 8
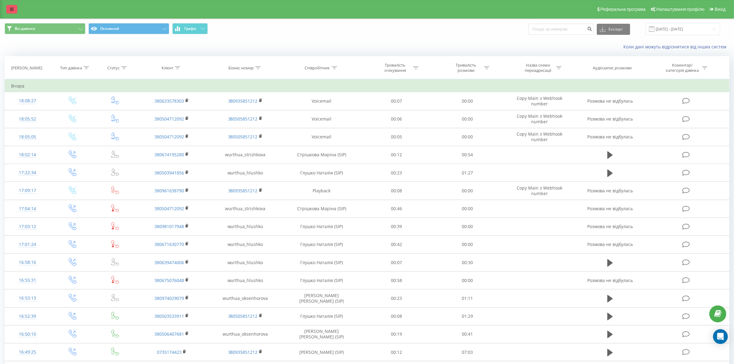
click at [9, 6] on link at bounding box center [11, 9] width 11 height 9
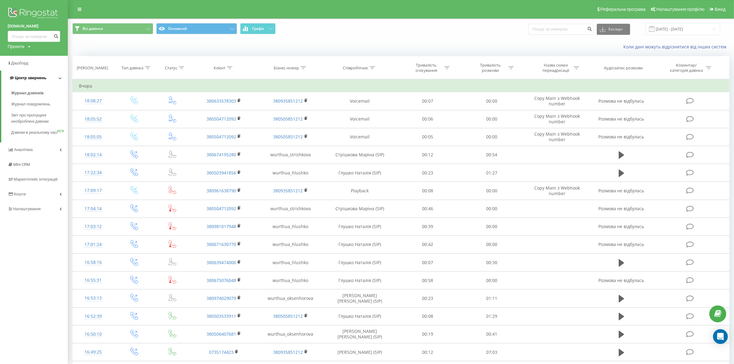
click at [57, 77] on link "Центр звернень" at bounding box center [34, 78] width 67 height 15
click at [57, 77] on link "Центр звернень" at bounding box center [34, 78] width 68 height 15
click at [282, 54] on div "Коли дані можуть відрізнятися вiд інших систем" at bounding box center [401, 46] width 666 height 15
click at [149, 44] on div "Коли дані можуть відрізнятися вiд інших систем" at bounding box center [401, 46] width 666 height 15
click at [78, 7] on icon at bounding box center [80, 9] width 4 height 4
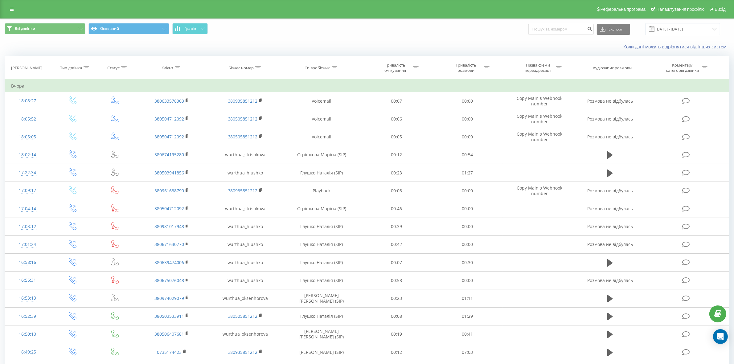
click at [485, 70] on div at bounding box center [487, 67] width 6 height 5
click at [88, 68] on icon at bounding box center [87, 67] width 6 height 3
click at [79, 115] on div "Введіть значення" at bounding box center [69, 112] width 44 height 5
click at [80, 124] on div "Вхідний" at bounding box center [73, 125] width 54 height 10
click at [90, 124] on span "OK" at bounding box center [85, 125] width 17 height 10
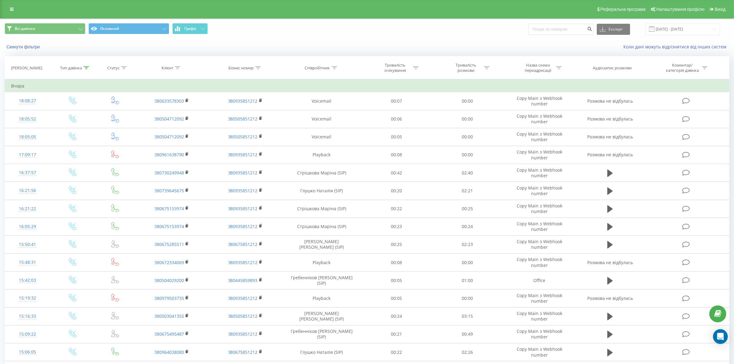
click at [557, 67] on icon at bounding box center [559, 67] width 6 height 3
click at [545, 111] on input "text" at bounding box center [540, 112] width 54 height 11
type input "mai"
click at [542, 120] on div "Скасувати OK" at bounding box center [540, 124] width 54 height 14
click at [545, 125] on span "OK" at bounding box center [552, 124] width 17 height 10
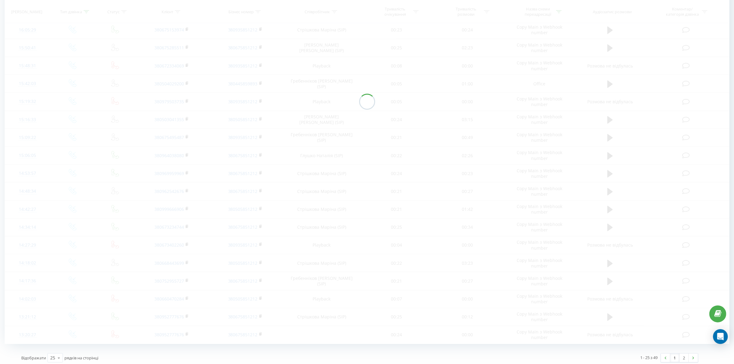
scroll to position [202, 0]
